Goal: Information Seeking & Learning: Learn about a topic

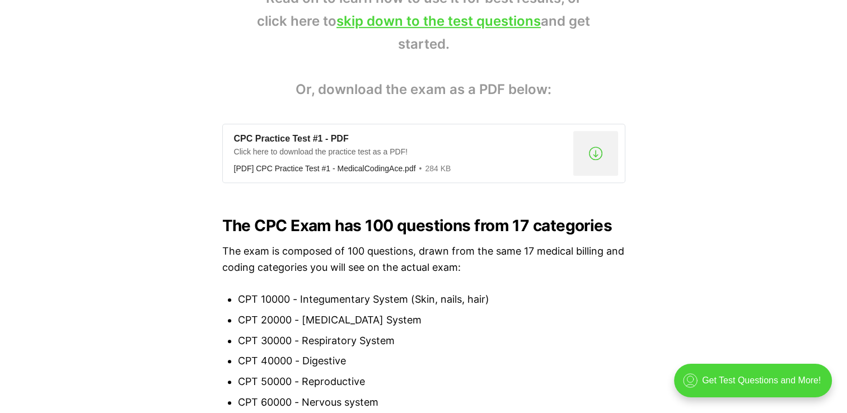
scroll to position [784, 0]
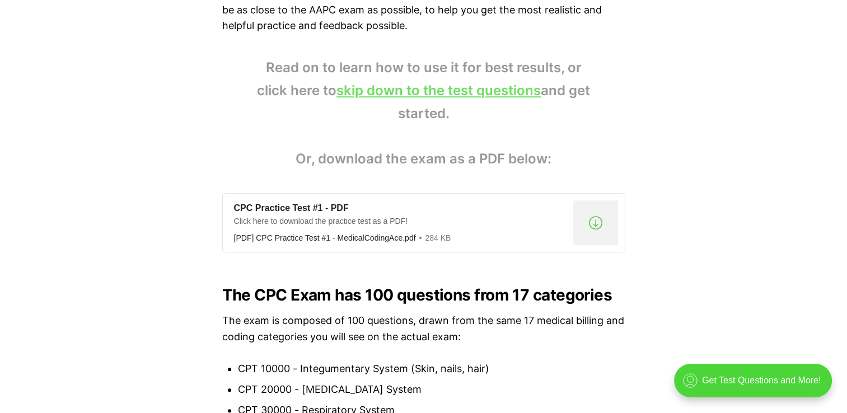
click at [437, 97] on link "skip down to the test questions" at bounding box center [439, 90] width 204 height 16
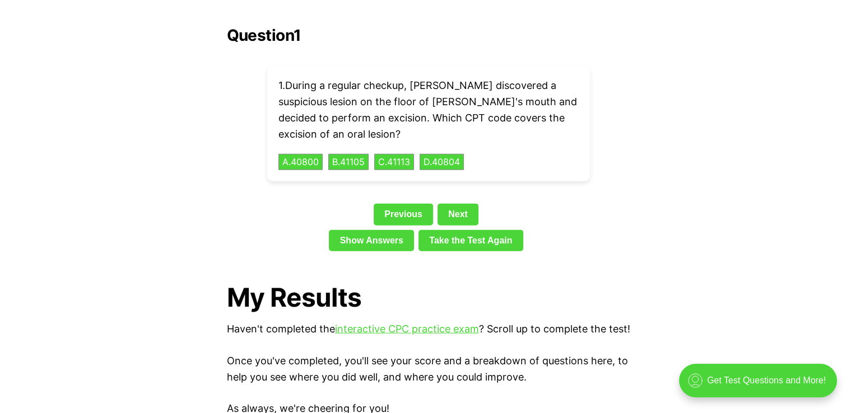
scroll to position [2455, 0]
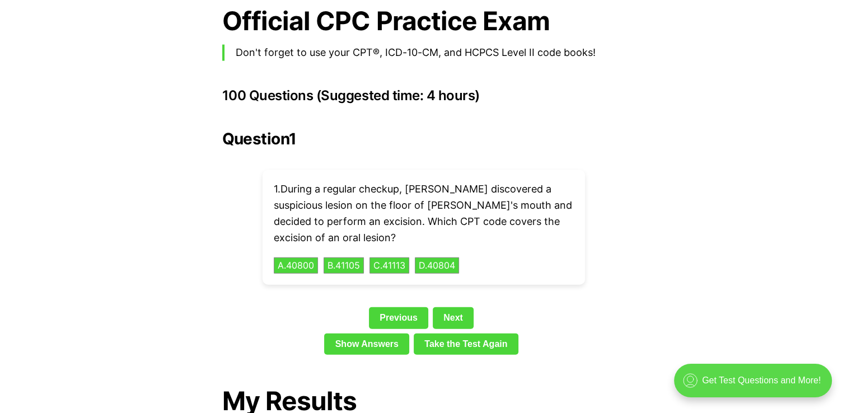
click at [761, 379] on div ".cls-1{fill:none;stroke:currentColor;stroke-linecap:round;stroke-linejoin:round…" at bounding box center [753, 381] width 158 height 34
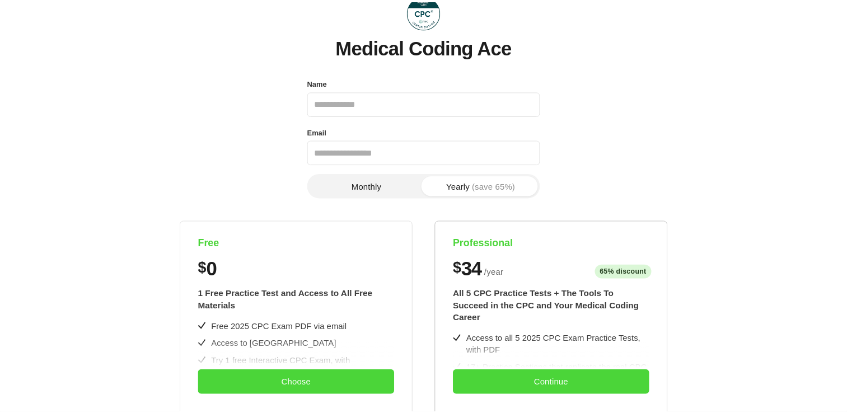
scroll to position [0, 0]
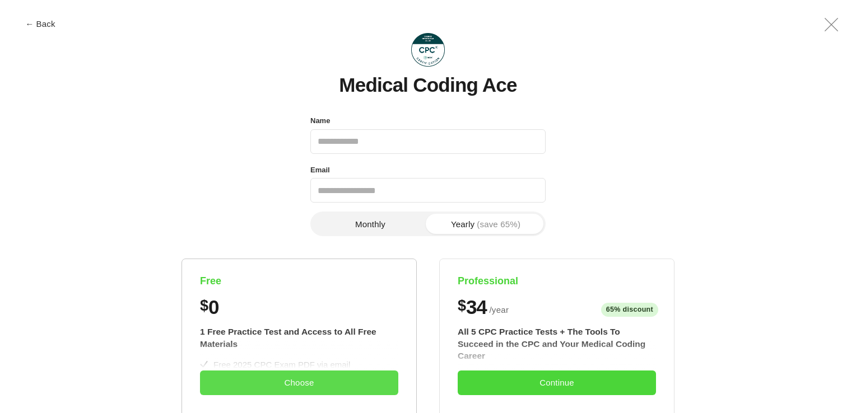
click at [348, 377] on button "Choose" at bounding box center [299, 383] width 198 height 25
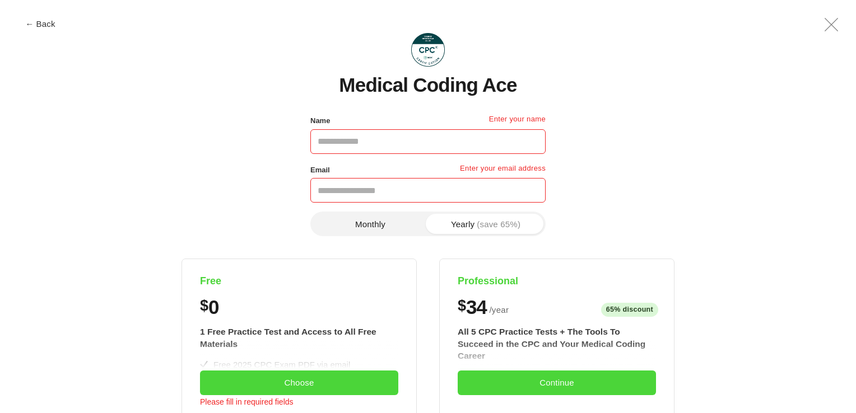
click at [826, 25] on icon ".a{fill:none;stroke:currentColor;stroke-linecap:round;stroke-linejoin:round;str…" at bounding box center [831, 24] width 27 height 27
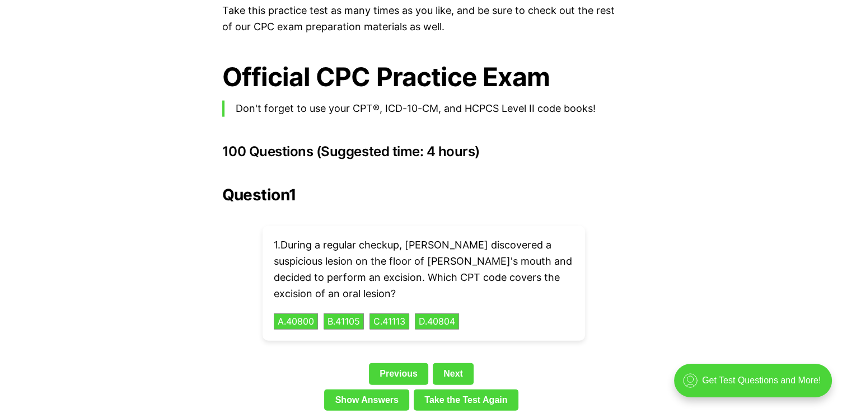
scroll to position [2455, 0]
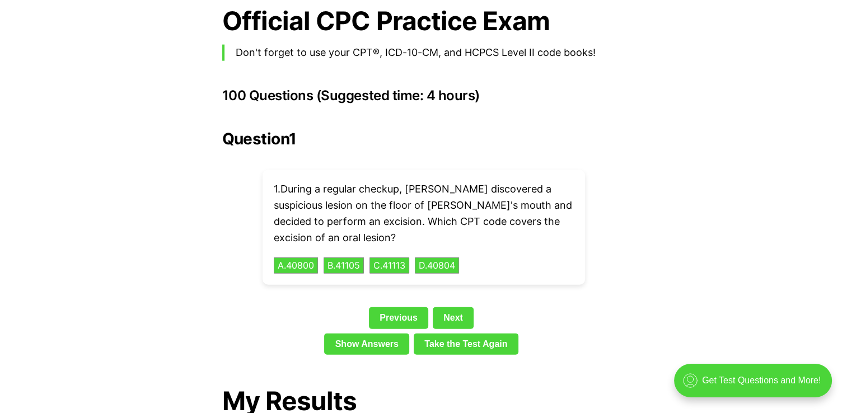
drag, startPoint x: 486, startPoint y: 1, endPoint x: 118, endPoint y: 131, distance: 390.7
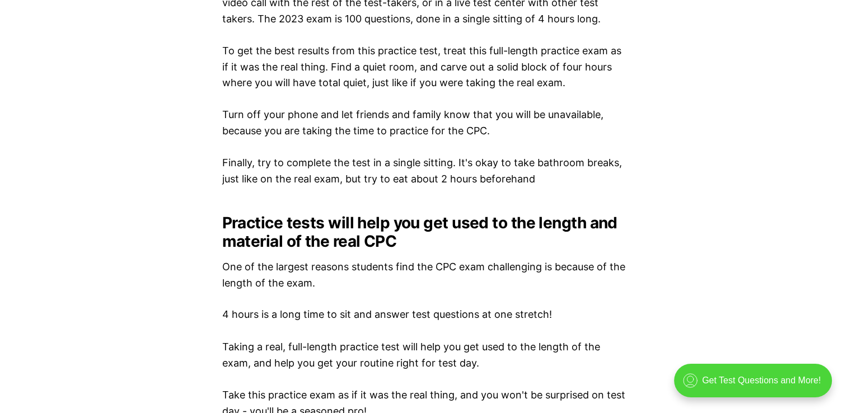
scroll to position [1783, 0]
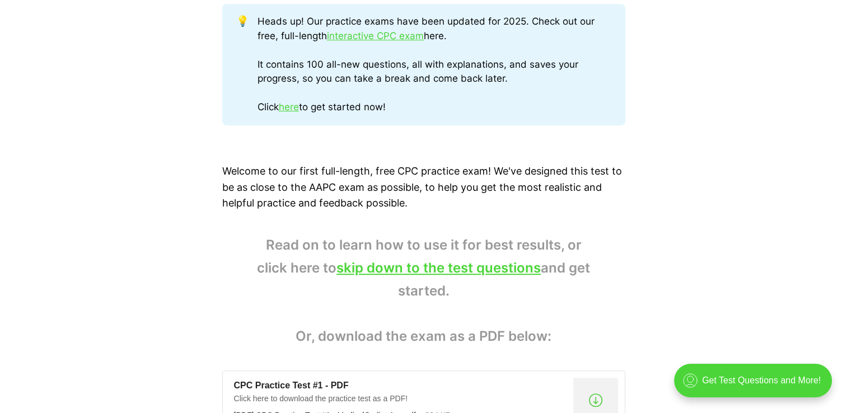
scroll to position [728, 0]
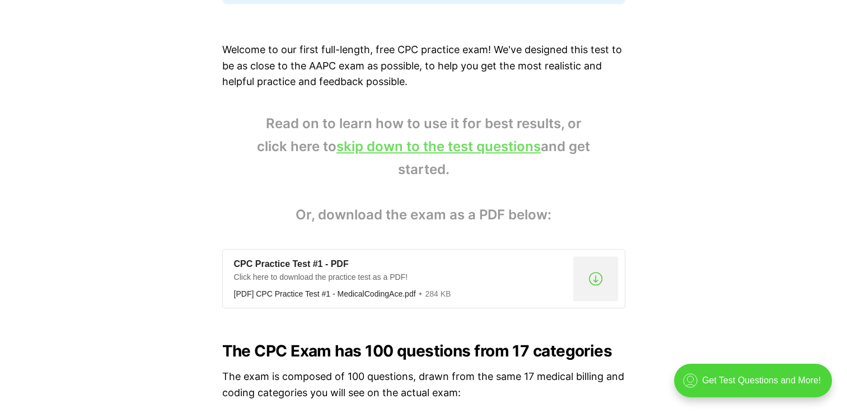
click at [477, 150] on link "skip down to the test questions" at bounding box center [439, 146] width 204 height 16
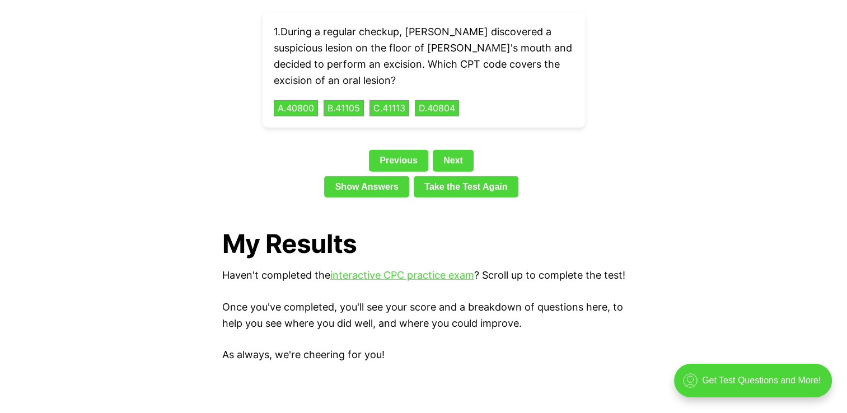
scroll to position [2511, 0]
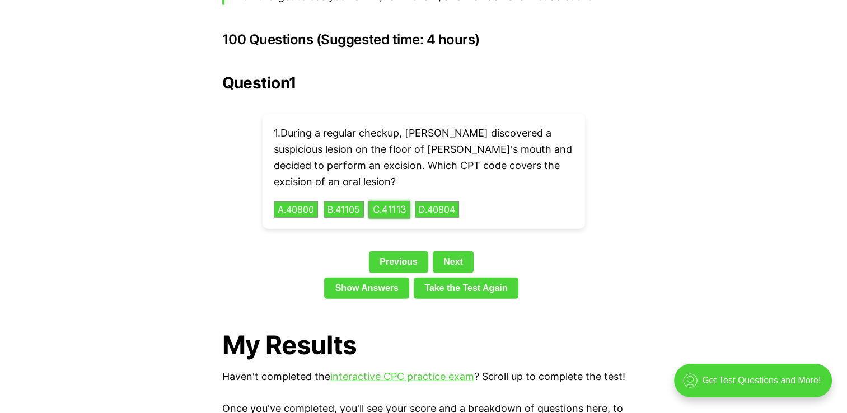
click at [394, 201] on button "C . 41113" at bounding box center [390, 209] width 42 height 17
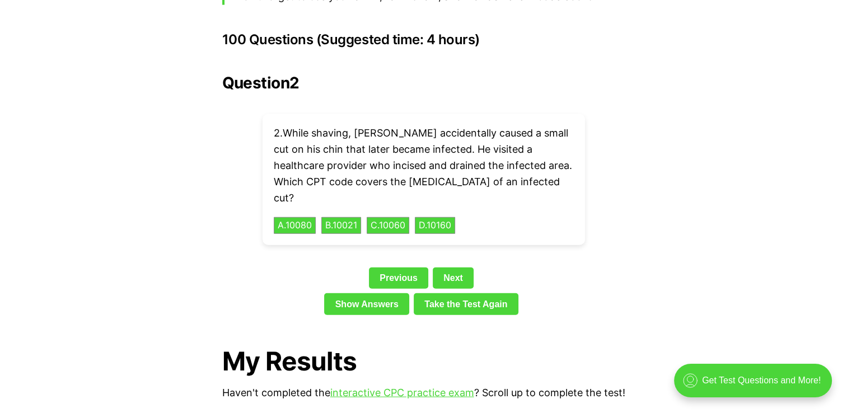
click at [393, 203] on div "2 . While shaving, [PERSON_NAME] accidentally caused a small cut on his chin th…" at bounding box center [424, 179] width 323 height 131
click at [397, 217] on button "C . 10060" at bounding box center [388, 225] width 45 height 17
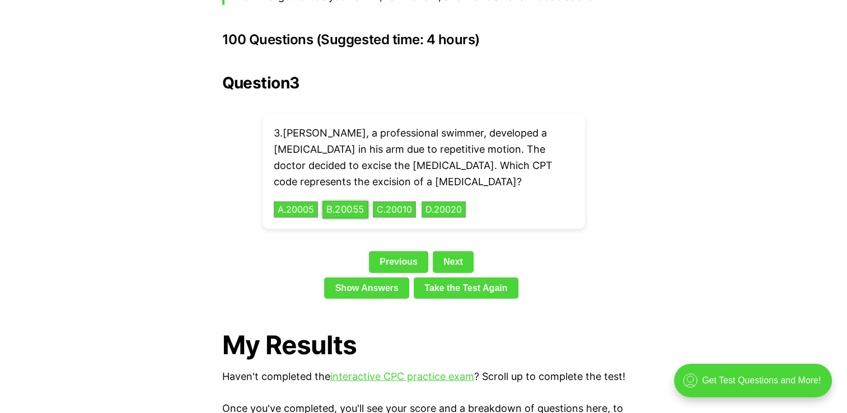
click at [362, 201] on button "B . 20055" at bounding box center [346, 209] width 46 height 17
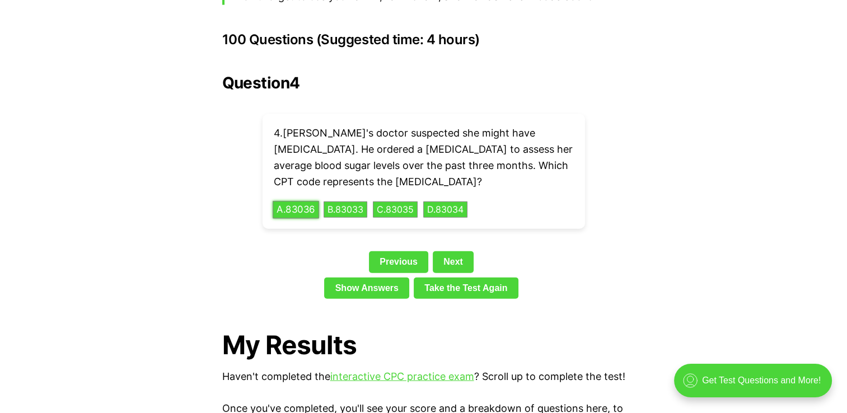
click at [302, 201] on button "A . 83036" at bounding box center [296, 209] width 46 height 17
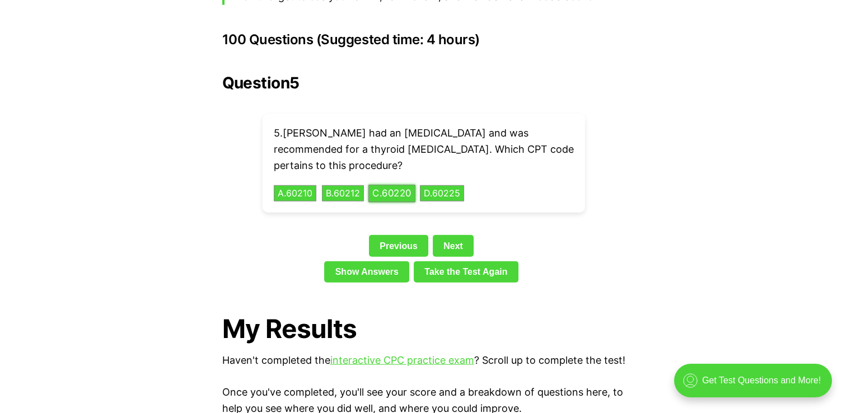
click at [394, 185] on button "C . 60220" at bounding box center [392, 193] width 47 height 17
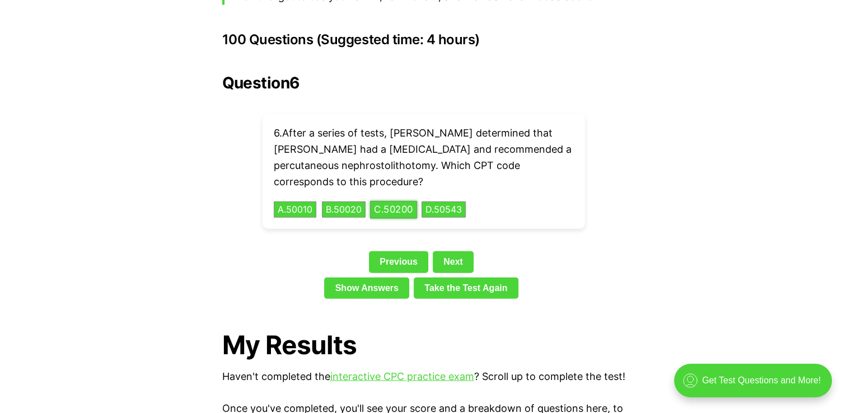
click at [393, 201] on button "C . 50200" at bounding box center [393, 209] width 47 height 17
